Goal: Navigation & Orientation: Find specific page/section

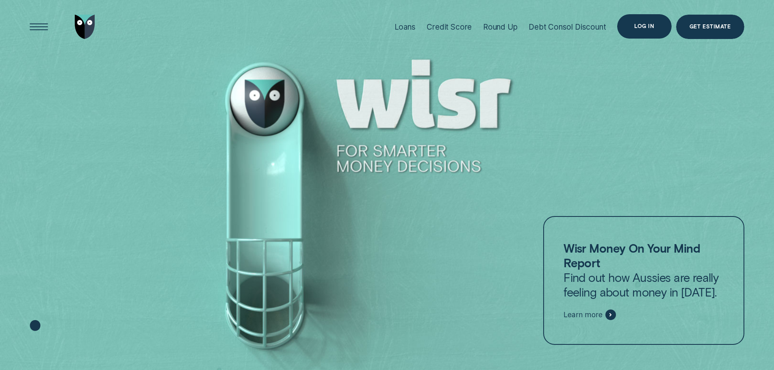
click at [642, 28] on div "Log in" at bounding box center [644, 26] width 20 height 5
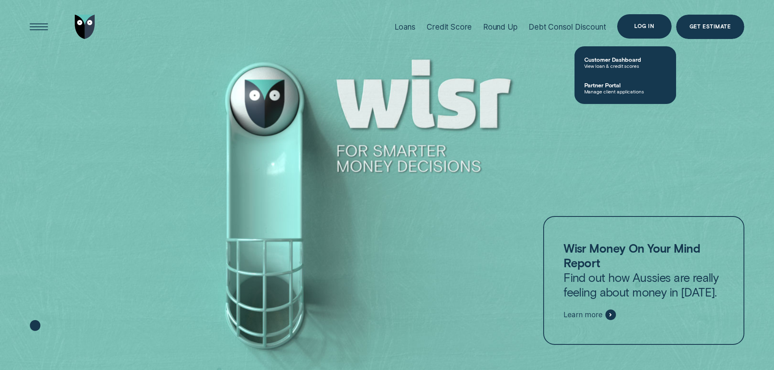
click at [641, 24] on div "Log in" at bounding box center [644, 26] width 20 height 5
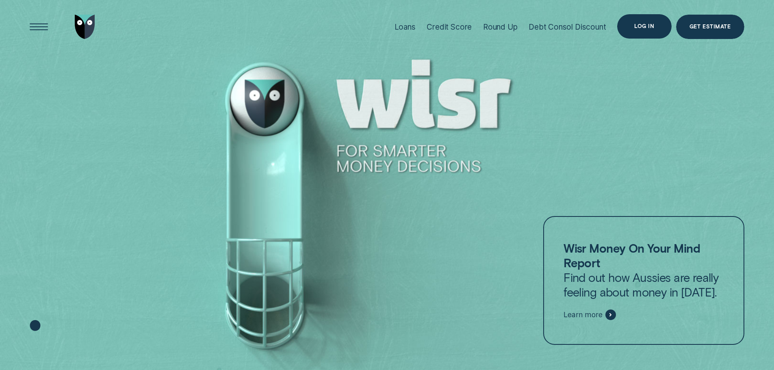
click at [641, 24] on div "Log in" at bounding box center [644, 26] width 20 height 5
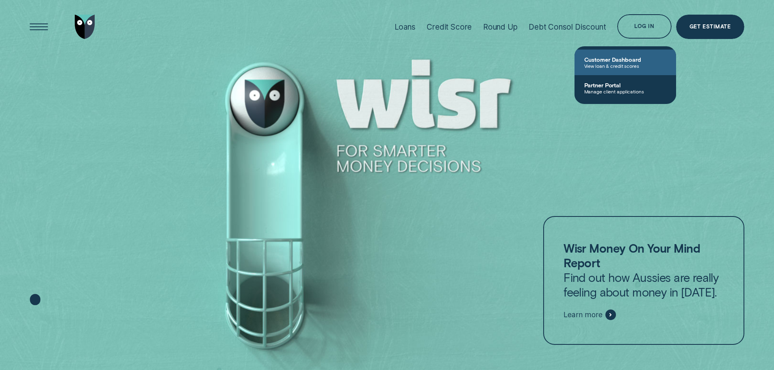
click at [629, 61] on span "Customer Dashboard" at bounding box center [625, 59] width 82 height 7
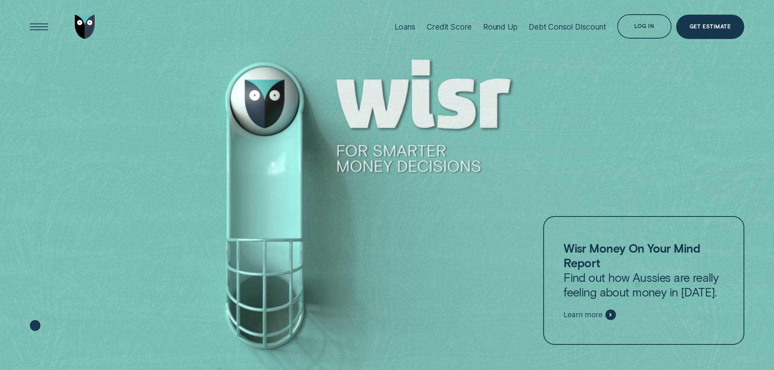
drag, startPoint x: 707, startPoint y: 121, endPoint x: 685, endPoint y: 123, distance: 22.0
click at [685, 123] on div at bounding box center [387, 185] width 774 height 370
